Goal: Information Seeking & Learning: Learn about a topic

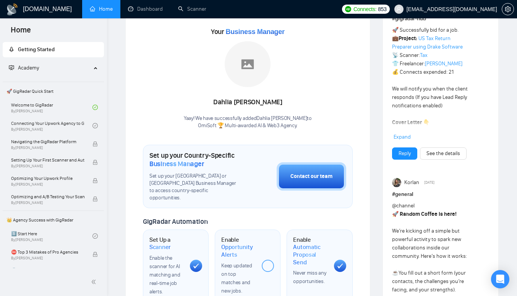
click at [53, 110] on link "Welcome to GigRadar By [PERSON_NAME]" at bounding box center [51, 107] width 81 height 17
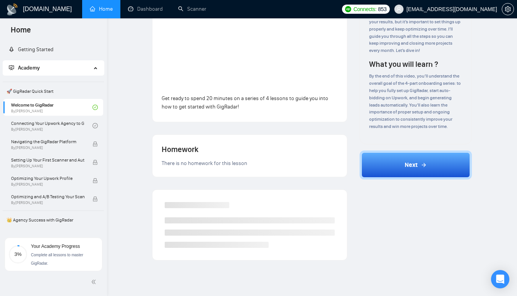
scroll to position [127, 0]
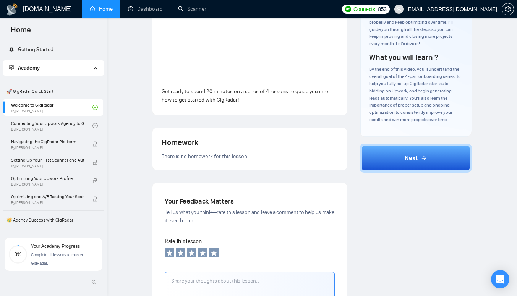
click at [365, 151] on button "Next" at bounding box center [415, 158] width 112 height 29
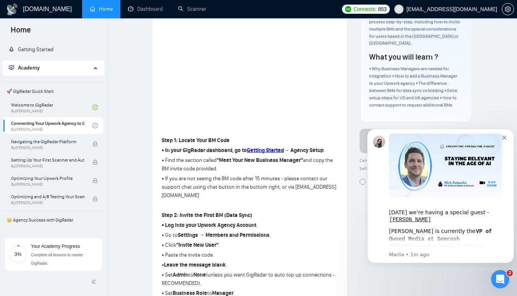
click at [501, 136] on img "Message content" at bounding box center [445, 166] width 113 height 64
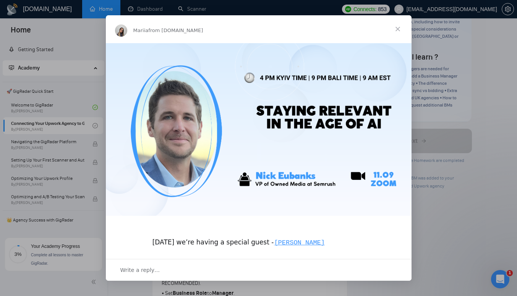
click at [395, 26] on span "Close" at bounding box center [397, 28] width 27 height 27
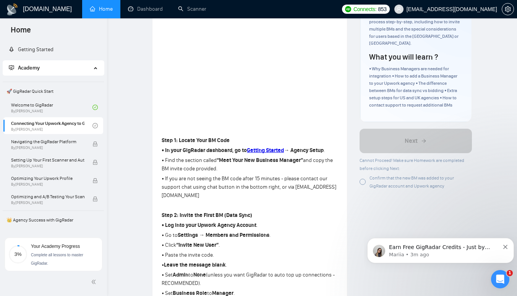
click at [32, 124] on link "Connecting Your Upwork Agency to GigRadar By [PERSON_NAME]" at bounding box center [51, 125] width 81 height 17
click at [497, 280] on icon "Open Intercom Messenger" at bounding box center [500, 279] width 13 height 13
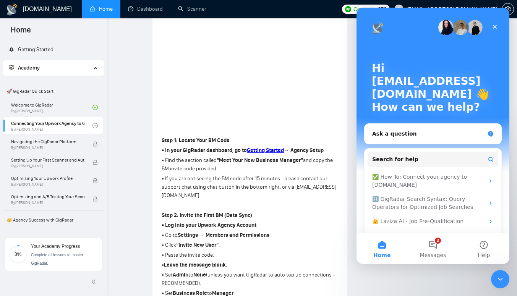
click at [488, 219] on icon "Intercom messenger" at bounding box center [490, 221] width 6 height 6
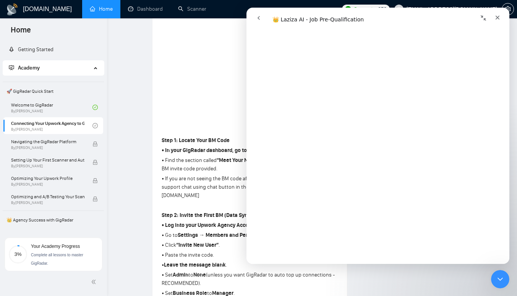
scroll to position [82, 0]
drag, startPoint x: 506, startPoint y: 51, endPoint x: 758, endPoint y: 69, distance: 252.7
click at [498, 22] on div "Close" at bounding box center [497, 18] width 14 height 14
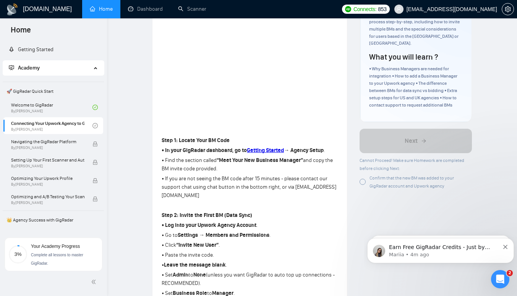
scroll to position [0, 0]
click at [502, 282] on icon "Open Intercom Messenger" at bounding box center [500, 279] width 13 height 13
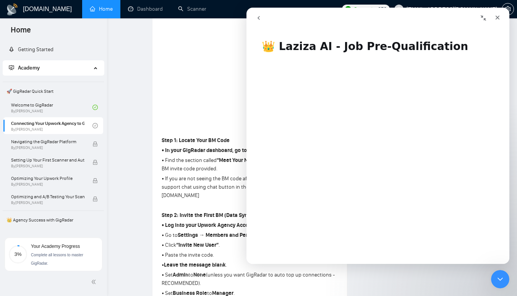
click at [495, 21] on div "Close" at bounding box center [497, 18] width 14 height 14
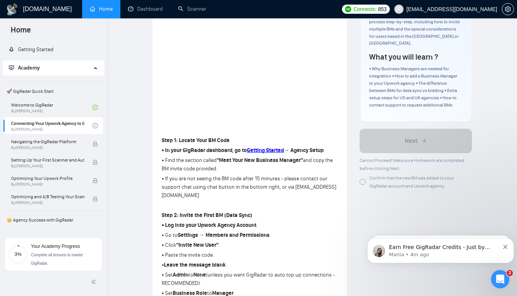
click at [465, 254] on p "Mariia • 4m ago" at bounding box center [444, 254] width 110 height 7
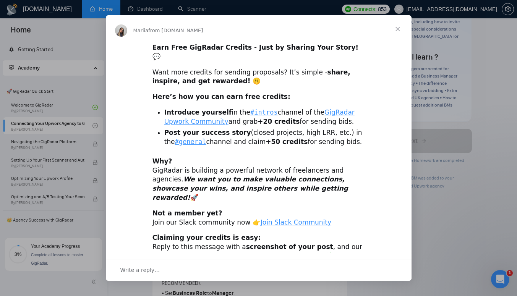
click at [405, 32] on span "Close" at bounding box center [397, 28] width 27 height 27
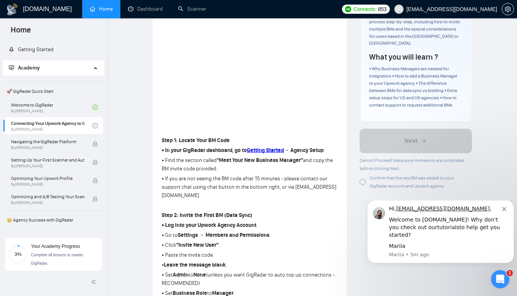
click at [437, 230] on link "tutorials" at bounding box center [448, 227] width 22 height 6
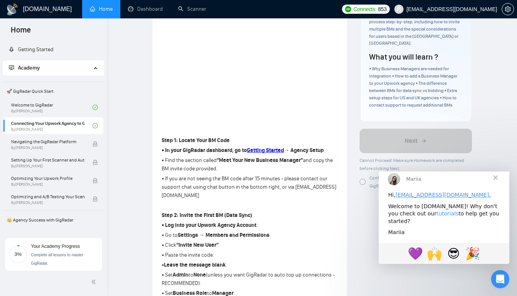
click at [436, 216] on link "tutorials" at bounding box center [447, 213] width 22 height 6
click at [74, 143] on span "Navigating the GigRadar Platform" at bounding box center [47, 142] width 73 height 8
click at [75, 143] on span "Navigating the GigRadar Platform" at bounding box center [47, 142] width 73 height 8
click at [493, 185] on span "Close" at bounding box center [495, 176] width 27 height 27
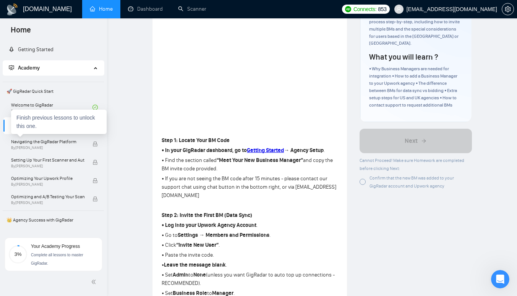
click at [72, 141] on span "Navigating the GigRadar Platform" at bounding box center [47, 142] width 73 height 8
click at [362, 174] on div "Confirm that the new BM was added to your GigRadar account and Upwork agency" at bounding box center [415, 182] width 112 height 16
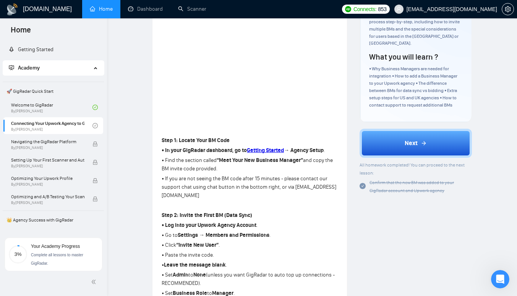
click at [364, 183] on icon "check-circle" at bounding box center [362, 186] width 6 height 6
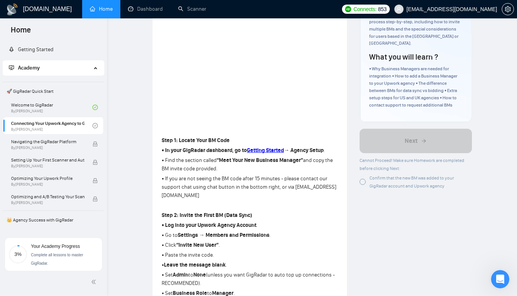
click at [53, 53] on link "Getting Started" at bounding box center [31, 49] width 45 height 6
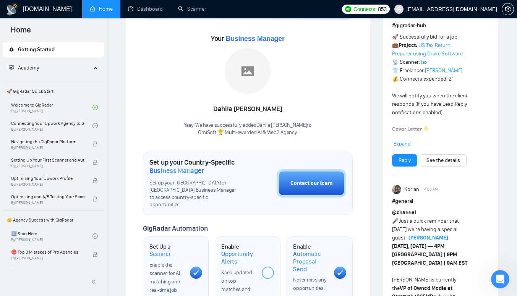
click at [251, 63] on img at bounding box center [248, 71] width 46 height 46
click at [250, 79] on img at bounding box center [248, 71] width 46 height 46
click at [248, 107] on div "Dahlia [PERSON_NAME]" at bounding box center [248, 109] width 128 height 13
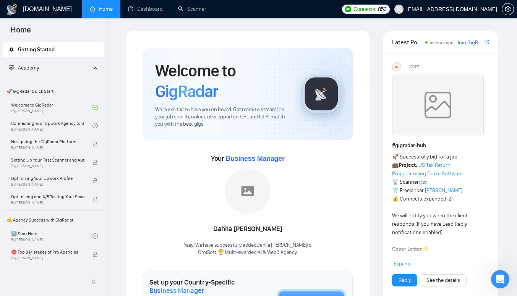
click at [67, 105] on link "Welcome to GigRadar By [PERSON_NAME]" at bounding box center [51, 107] width 81 height 17
